Goal: Check status: Check status

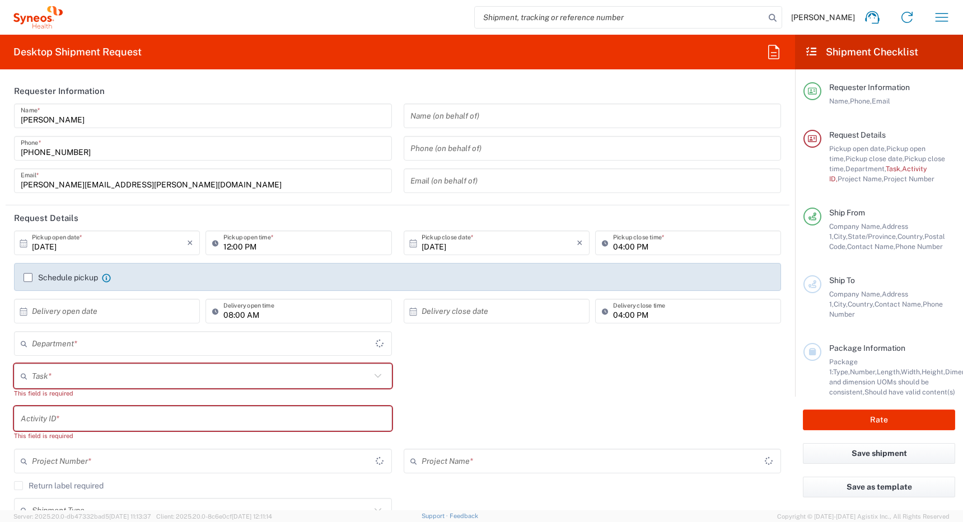
type input "[GEOGRAPHIC_DATA]"
type input "4510"
type input "[GEOGRAPHIC_DATA]"
click at [947, 16] on icon "button" at bounding box center [942, 17] width 18 height 18
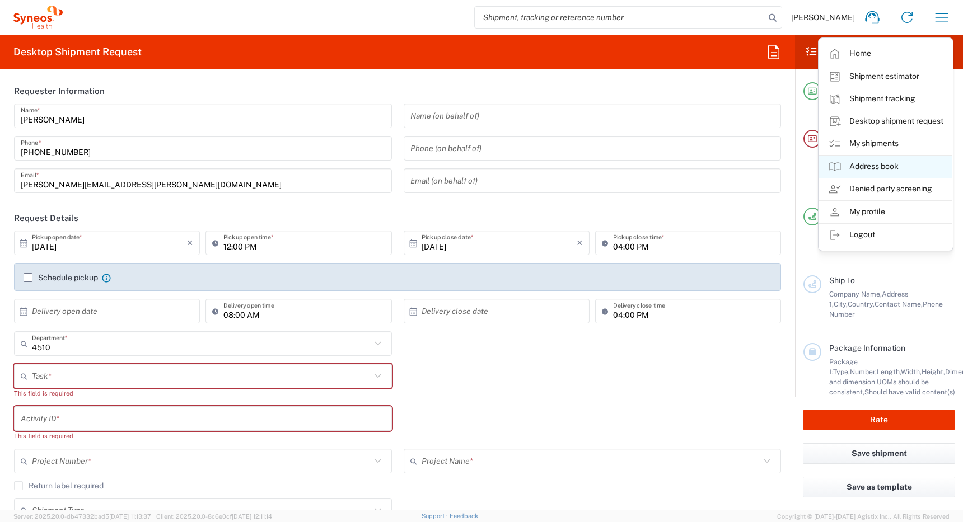
type input "Syneos Health Canada LP- [GEOGRAPHIC_DATA]"
click at [865, 147] on link "My shipments" at bounding box center [885, 144] width 133 height 22
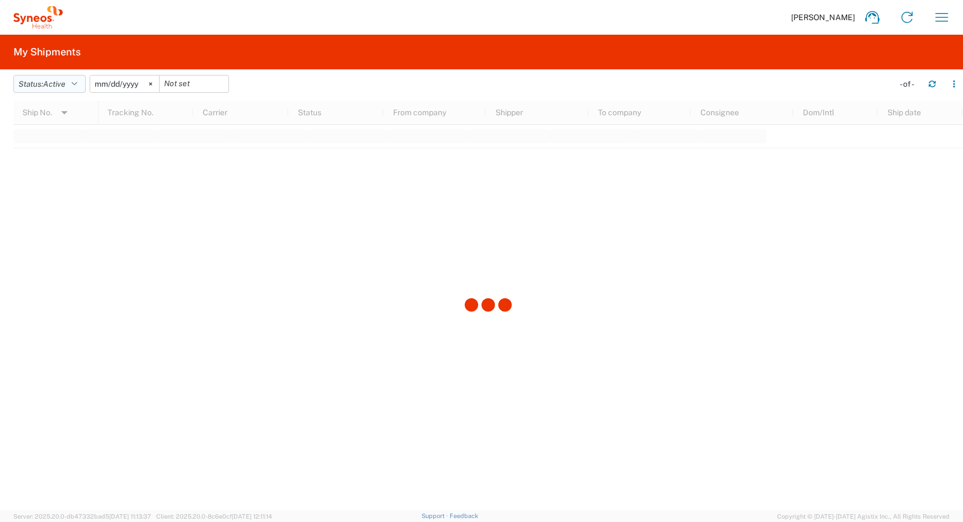
click at [59, 83] on span "Active" at bounding box center [54, 83] width 22 height 9
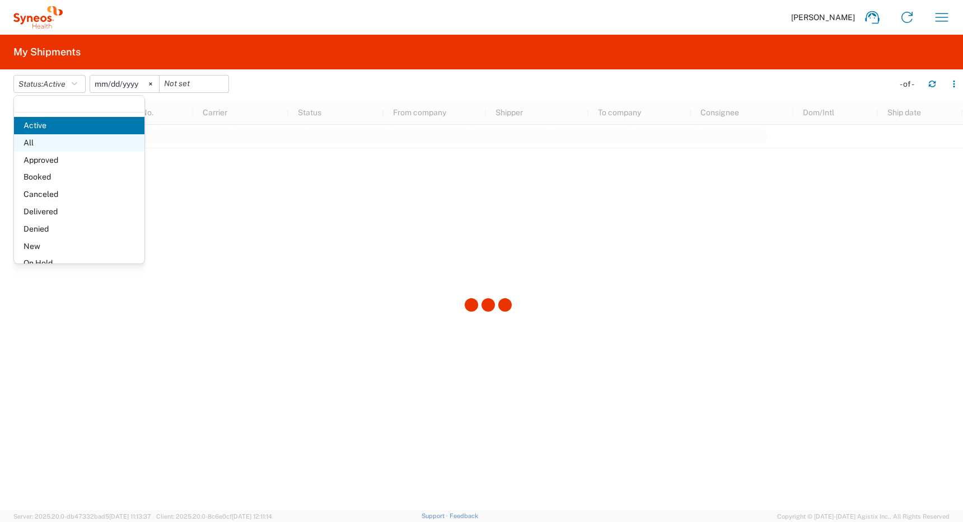
click at [58, 143] on span "All" at bounding box center [79, 142] width 130 height 17
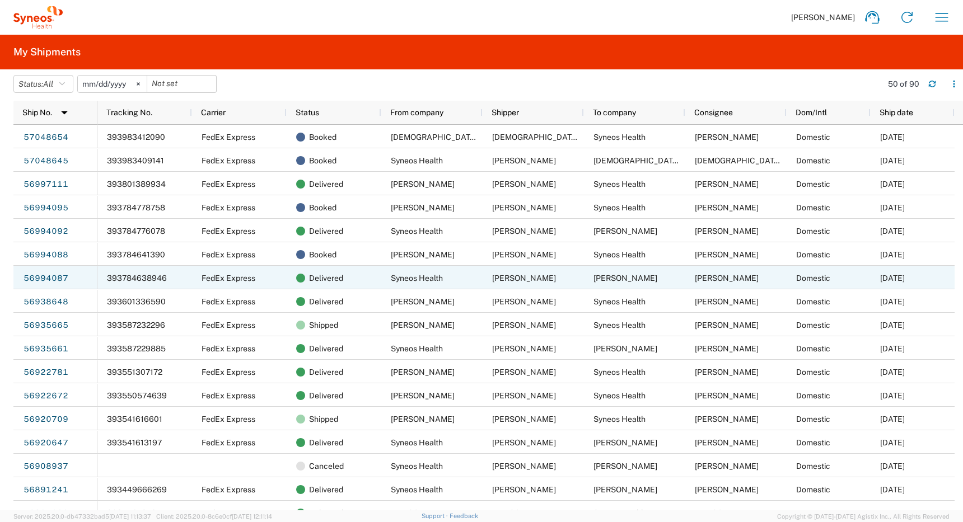
click at [612, 273] on div "[PERSON_NAME]" at bounding box center [634, 278] width 101 height 24
